Goal: Information Seeking & Learning: Understand process/instructions

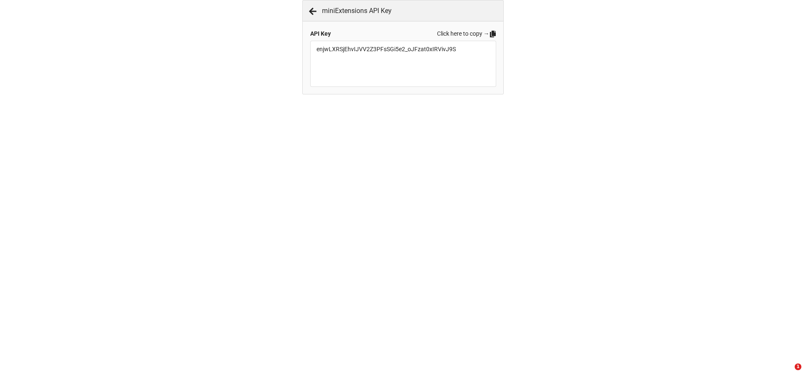
click at [310, 8] on icon at bounding box center [313, 11] width 8 height 8
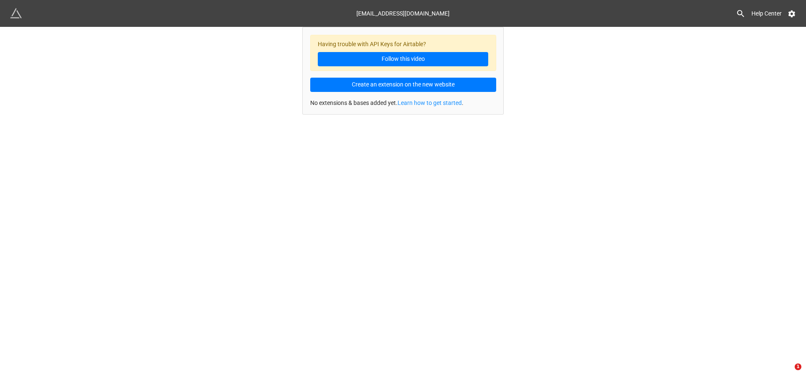
click at [327, 106] on p "No extensions & bases added yet. Learn how to get started ." at bounding box center [403, 103] width 186 height 8
click at [324, 106] on p "No extensions & bases added yet. Learn how to get started ." at bounding box center [403, 103] width 186 height 8
click at [787, 12] on link "Help Center" at bounding box center [766, 13] width 42 height 15
